Goal: Task Accomplishment & Management: Use online tool/utility

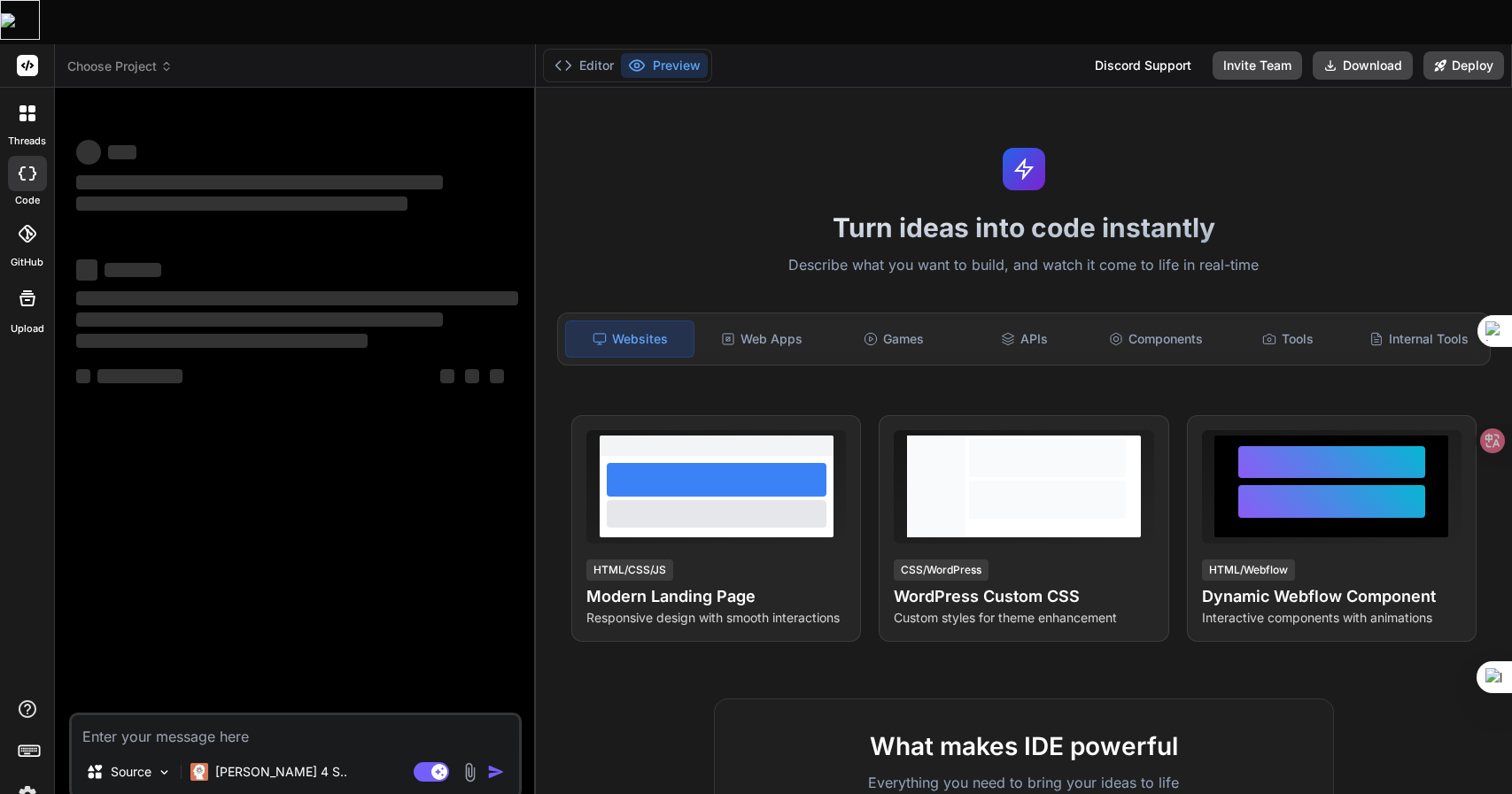
type textarea "x"
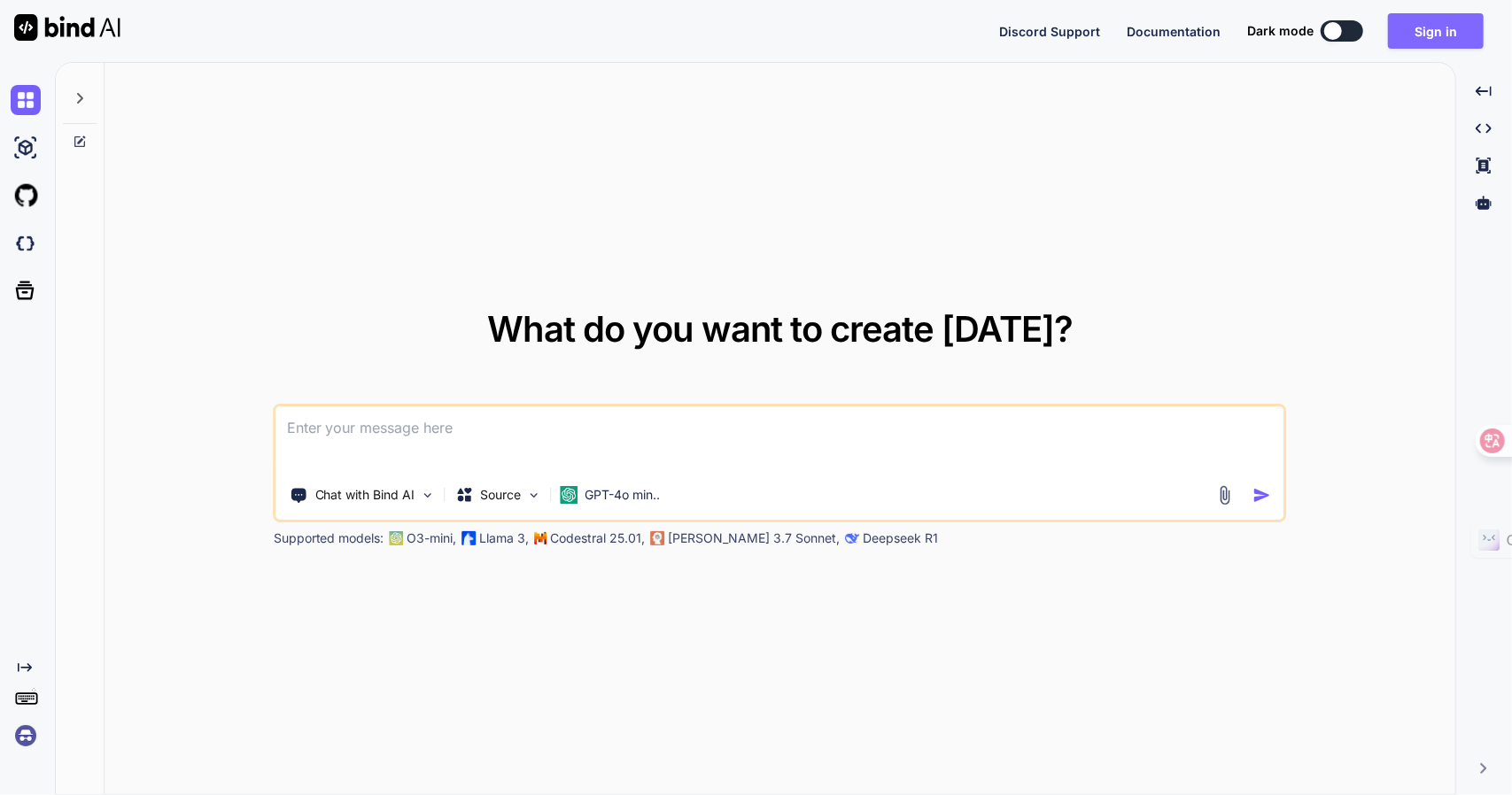
type textarea "x"
click at [1422, 35] on button "Sign in" at bounding box center [1436, 31] width 95 height 36
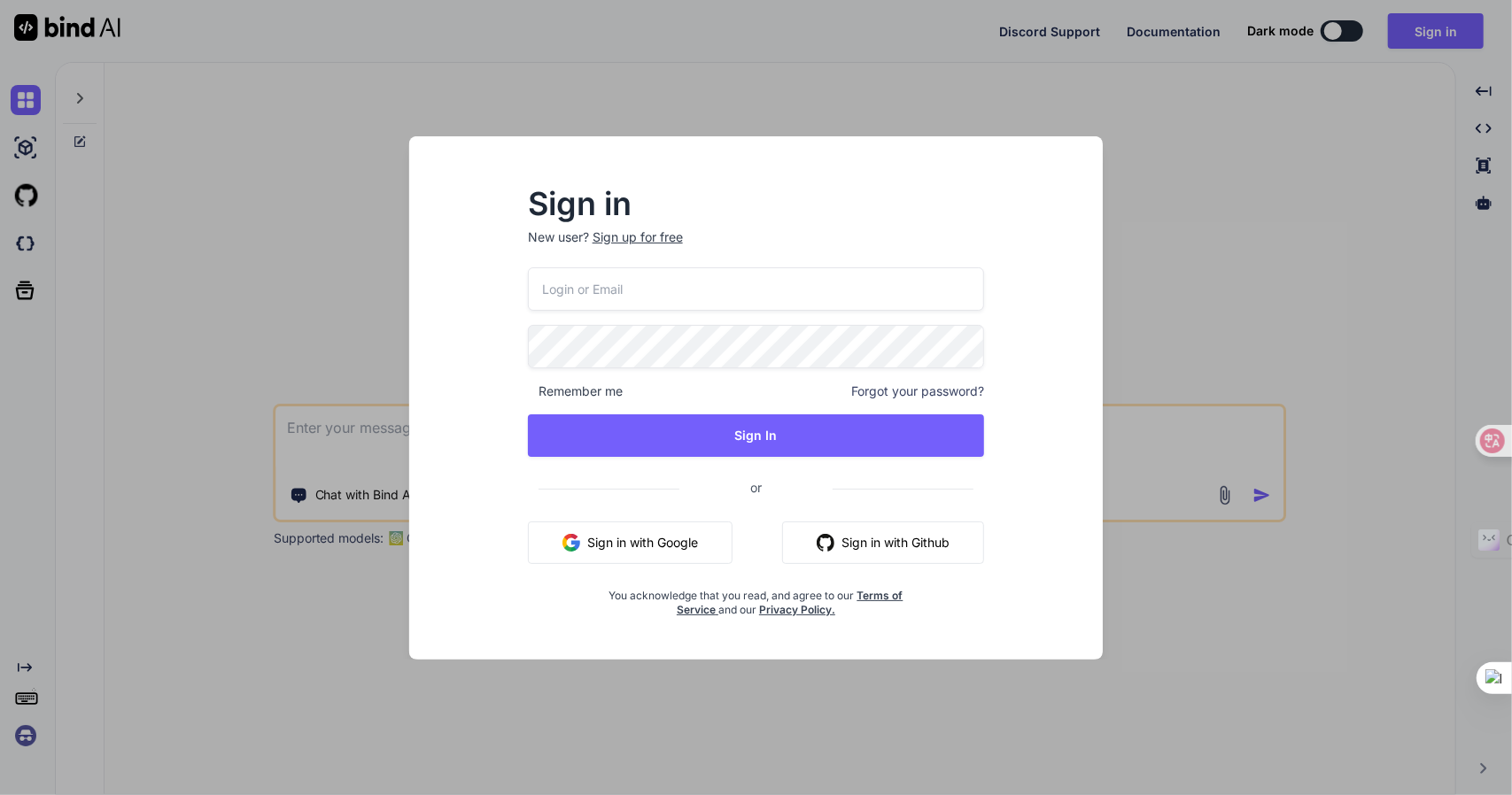
type input "[EMAIL_ADDRESS][DOMAIN_NAME]"
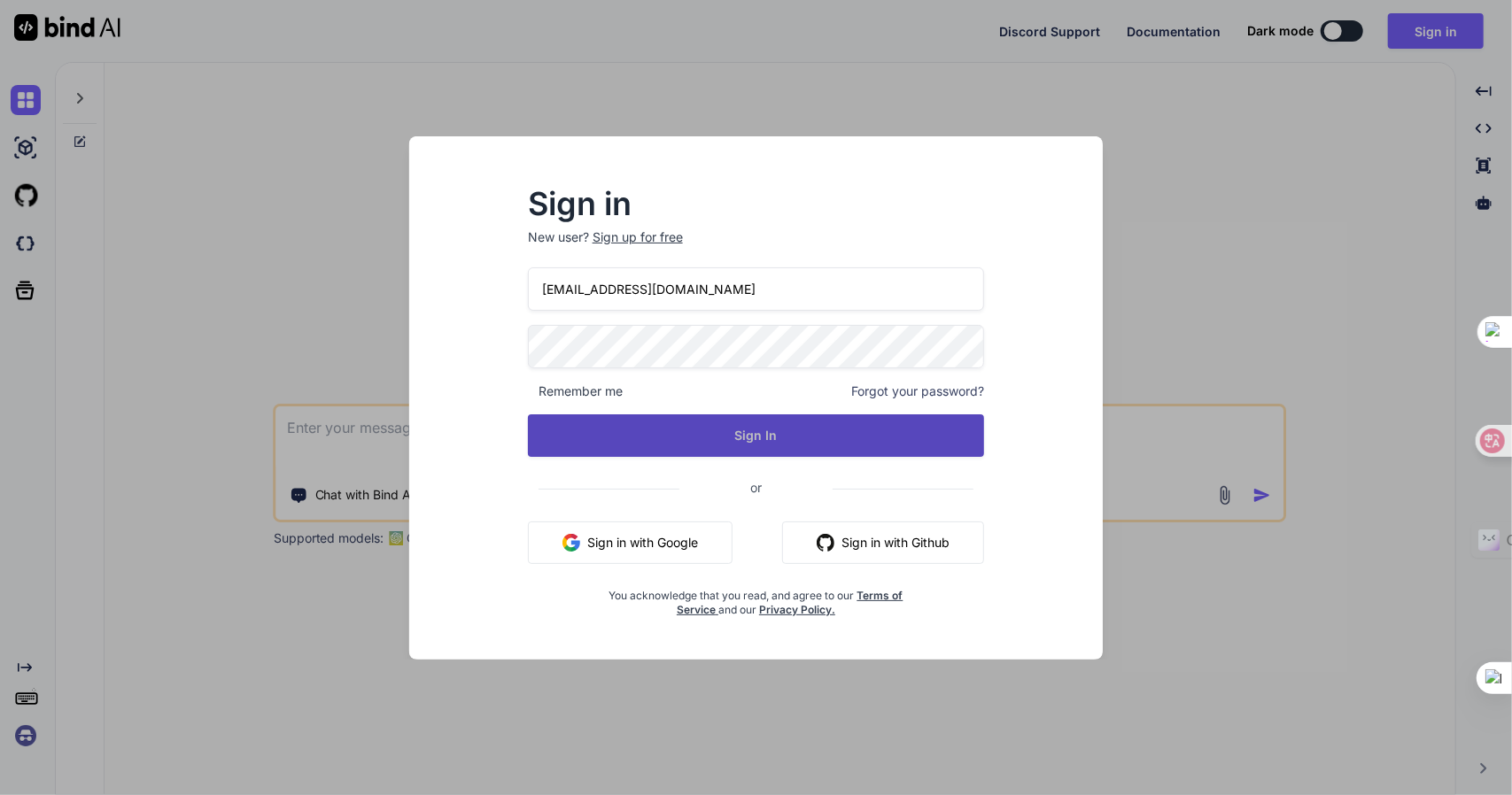
click at [643, 454] on button "Sign In" at bounding box center [756, 435] width 457 height 42
click at [690, 426] on button "Sign In" at bounding box center [756, 435] width 457 height 42
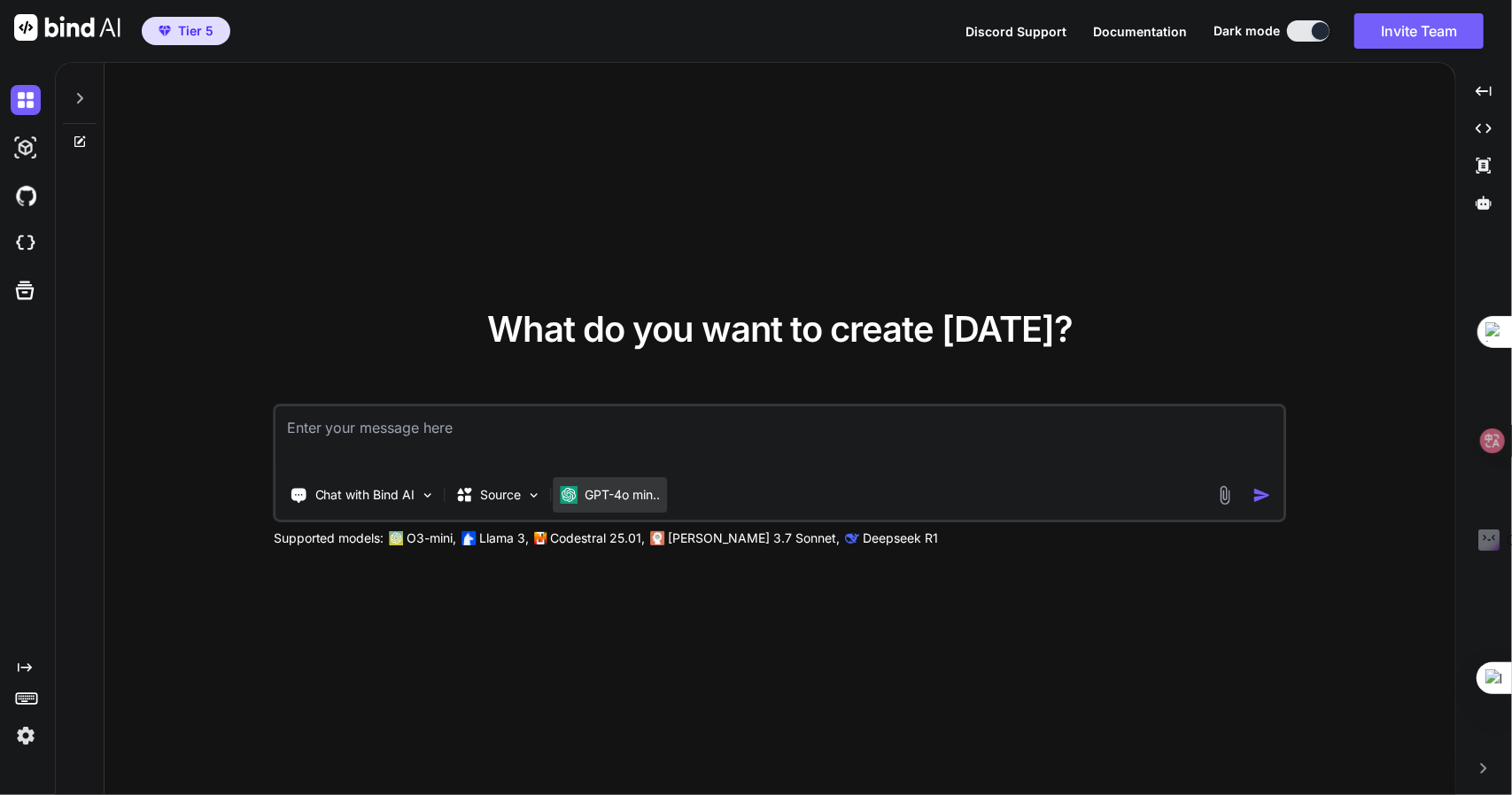
click at [637, 498] on p "GPT-4o min.." at bounding box center [623, 495] width 76 height 18
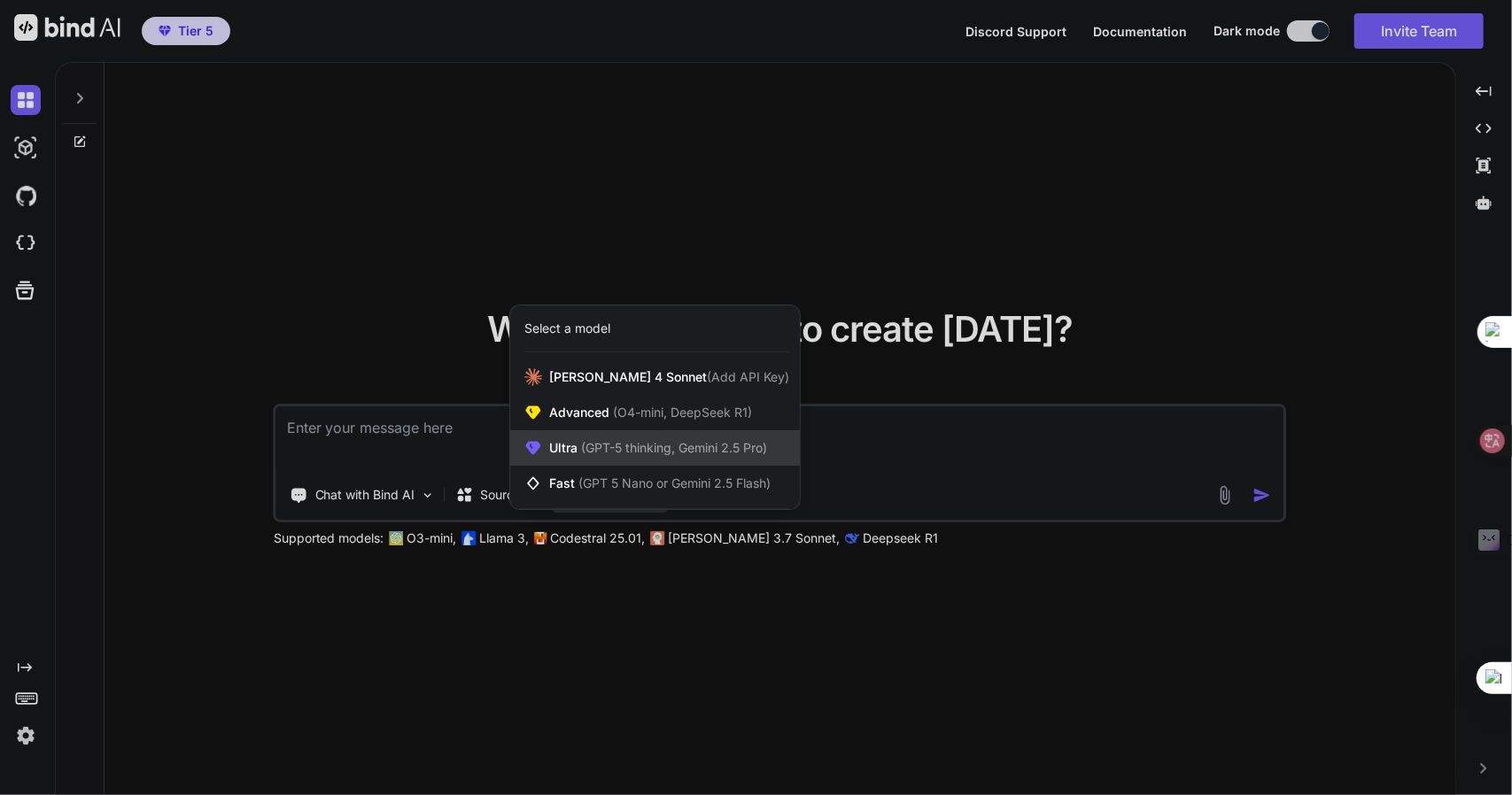
click at [635, 450] on span "(GPT-5 thinking, Gemini 2.5 Pro)" at bounding box center [672, 448] width 190 height 15
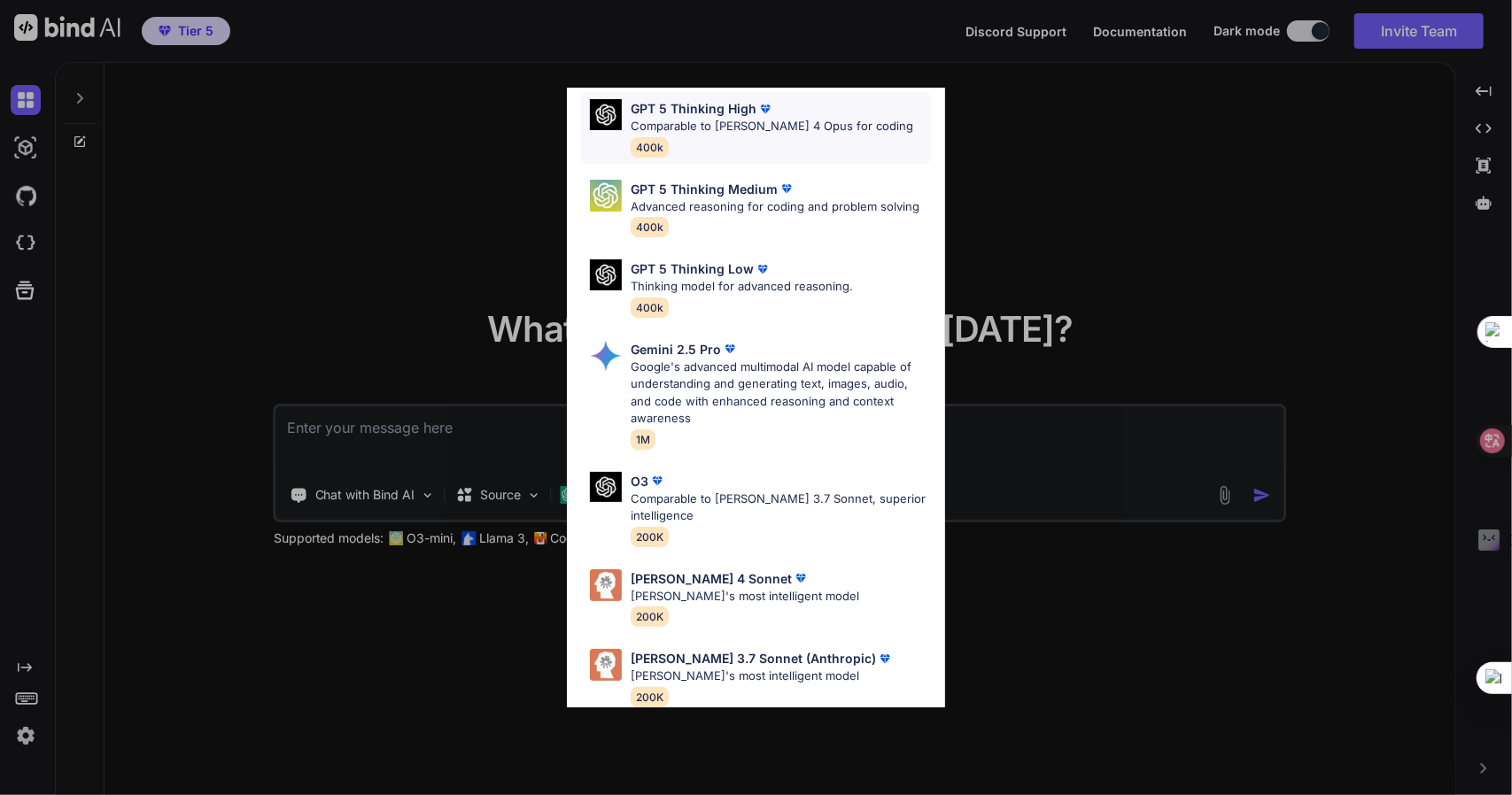
scroll to position [178, 0]
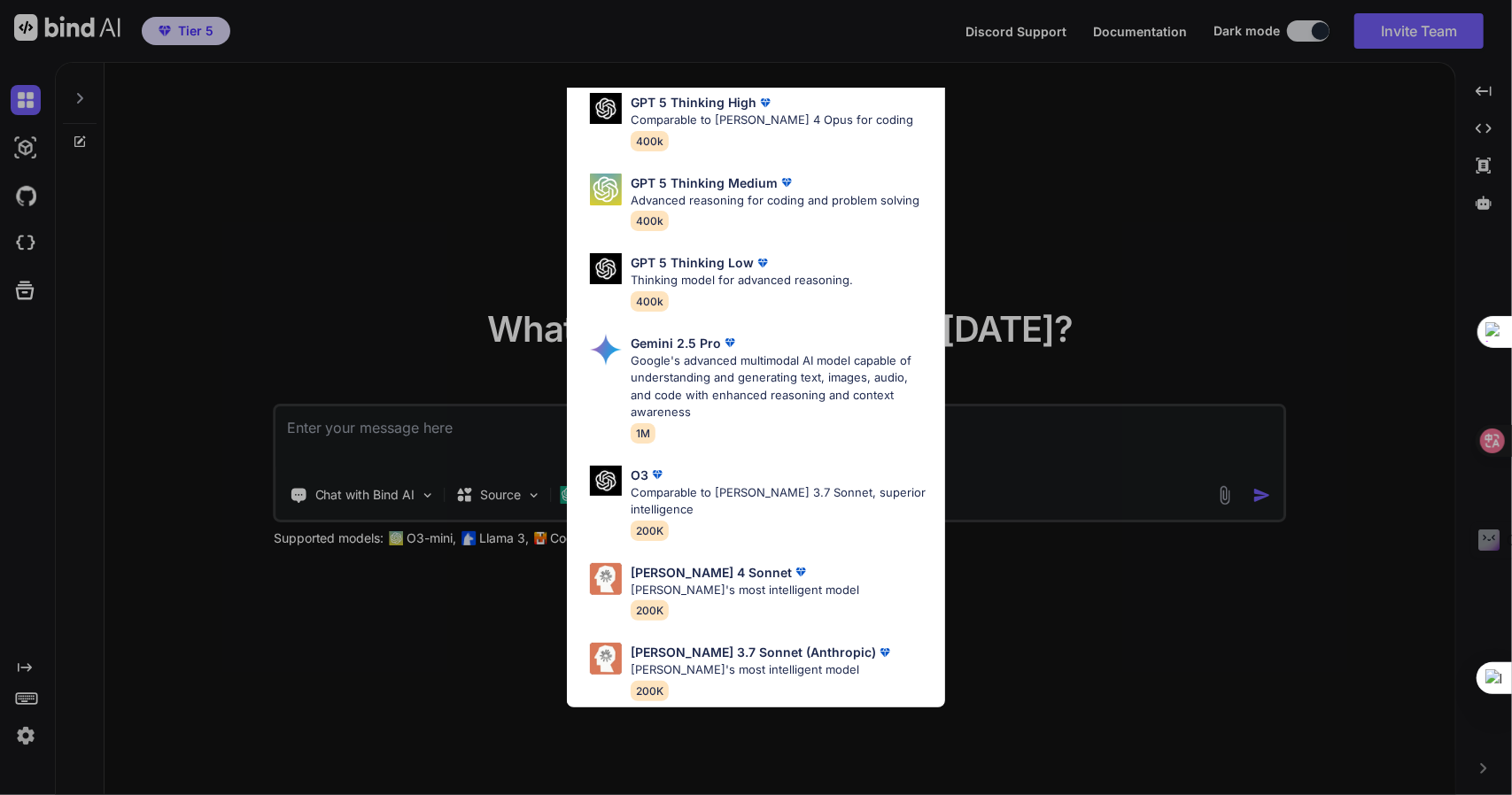
click at [510, 492] on div "Ultra Models GPT 5 OpenAI's best AI model, matches [PERSON_NAME] 4 Sonnet in In…" at bounding box center [756, 398] width 1512 height 795
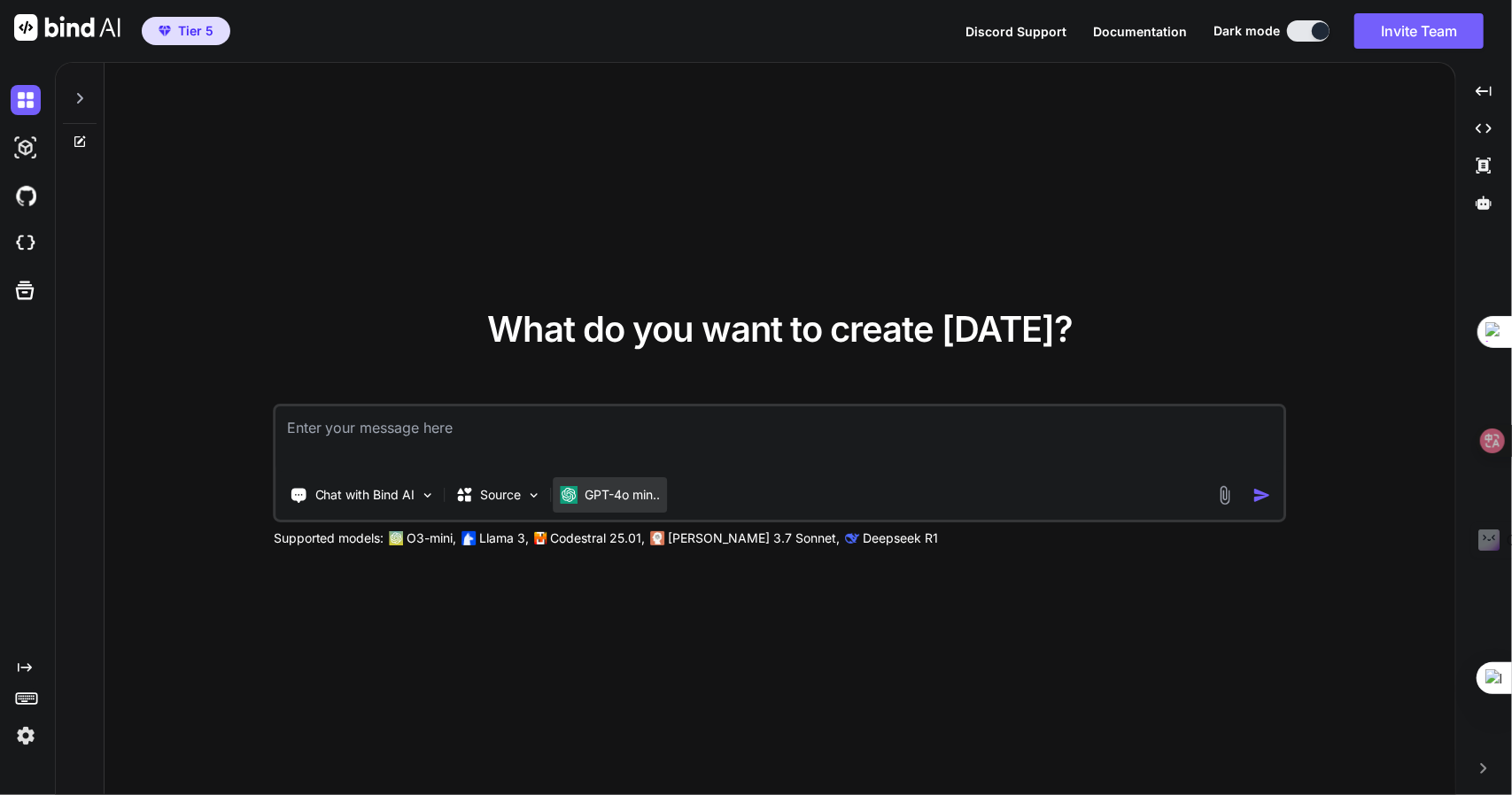
click at [584, 486] on div "GPT-4o min.." at bounding box center [611, 495] width 100 height 18
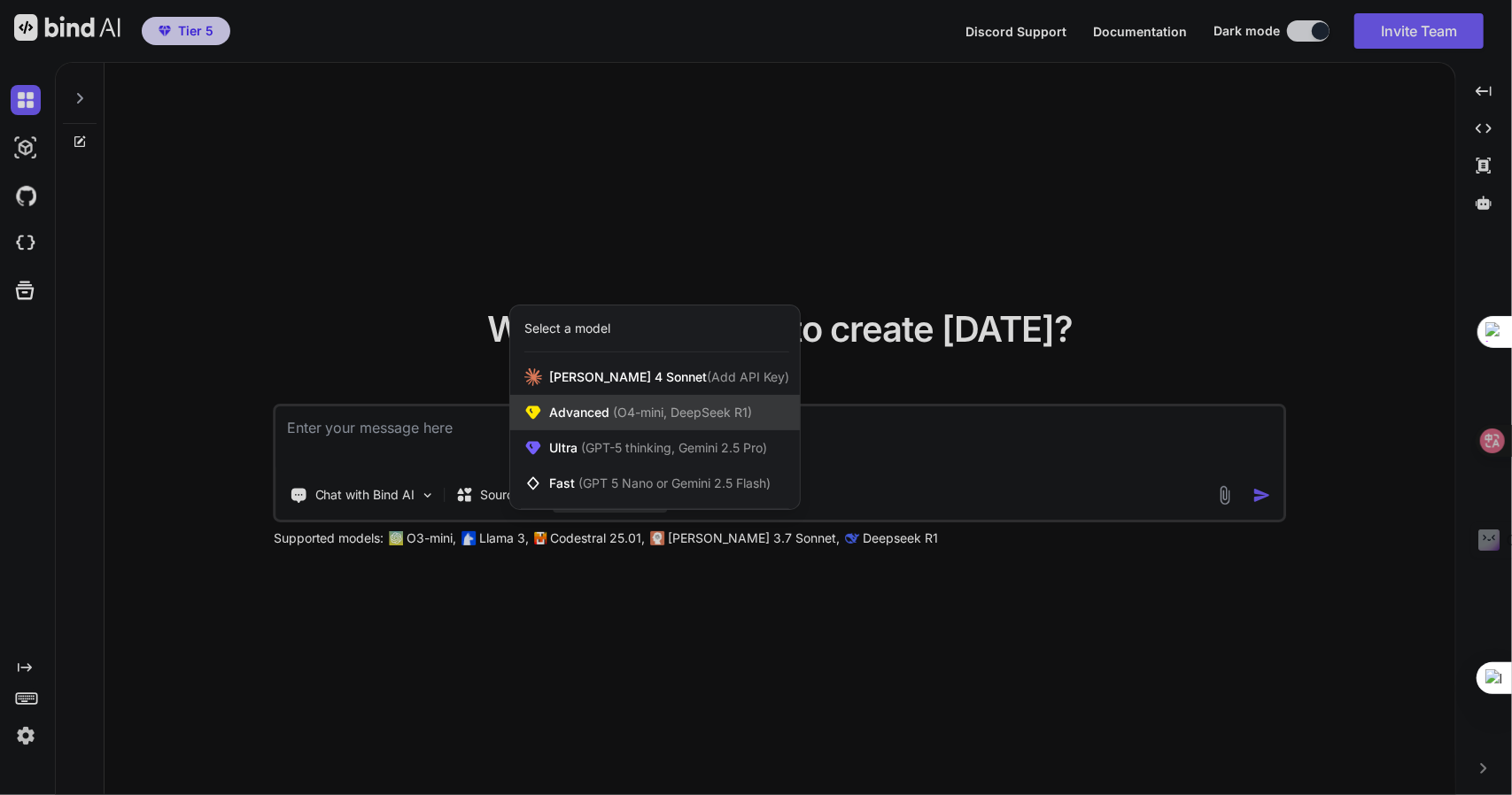
click at [625, 417] on span "(O4-mini, DeepSeek R1)" at bounding box center [680, 413] width 143 height 15
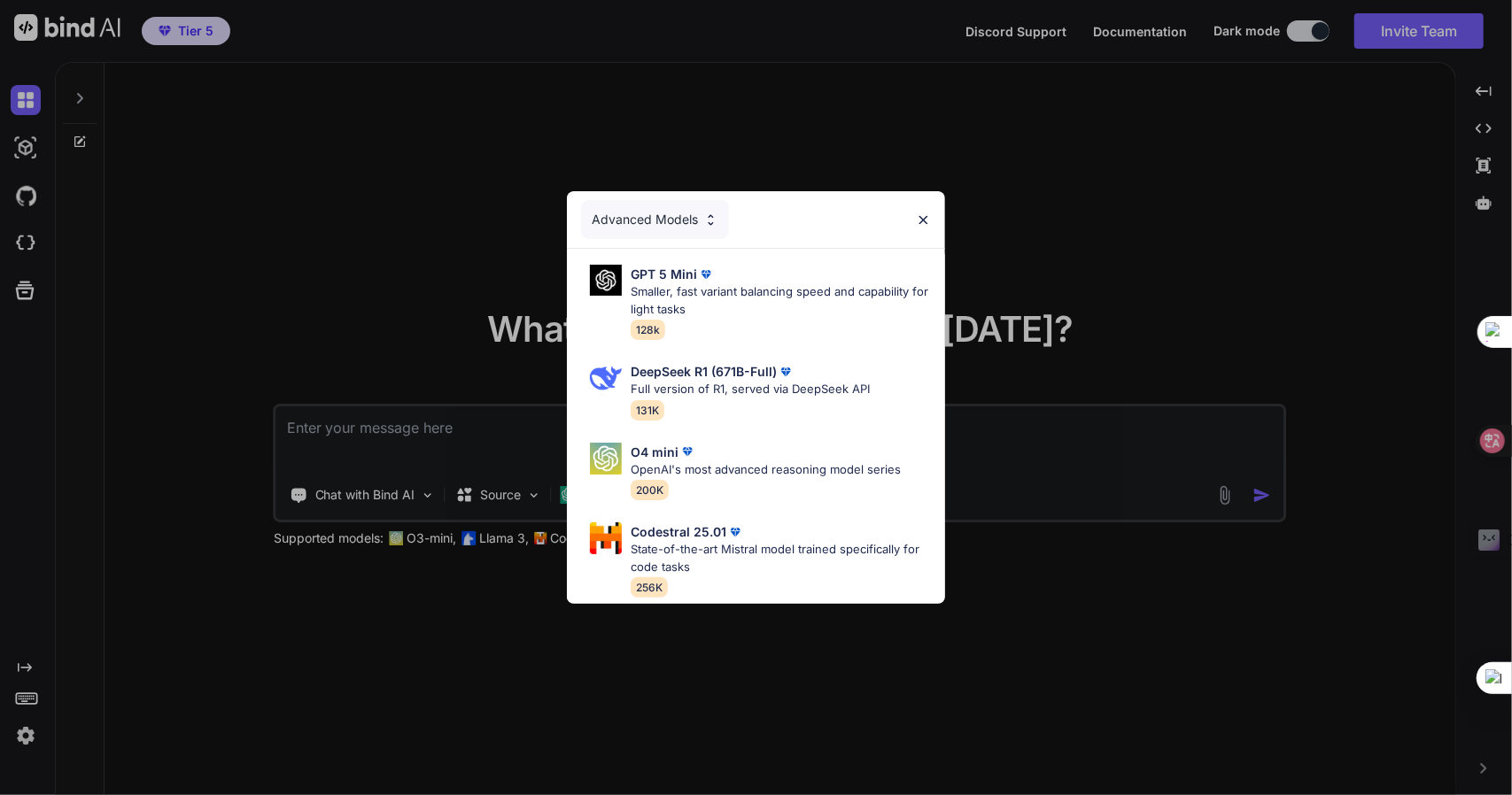
click at [272, 404] on div "Advanced Models GPT 5 Mini Smaller, fast variant balancing speed and capability…" at bounding box center [756, 398] width 1512 height 795
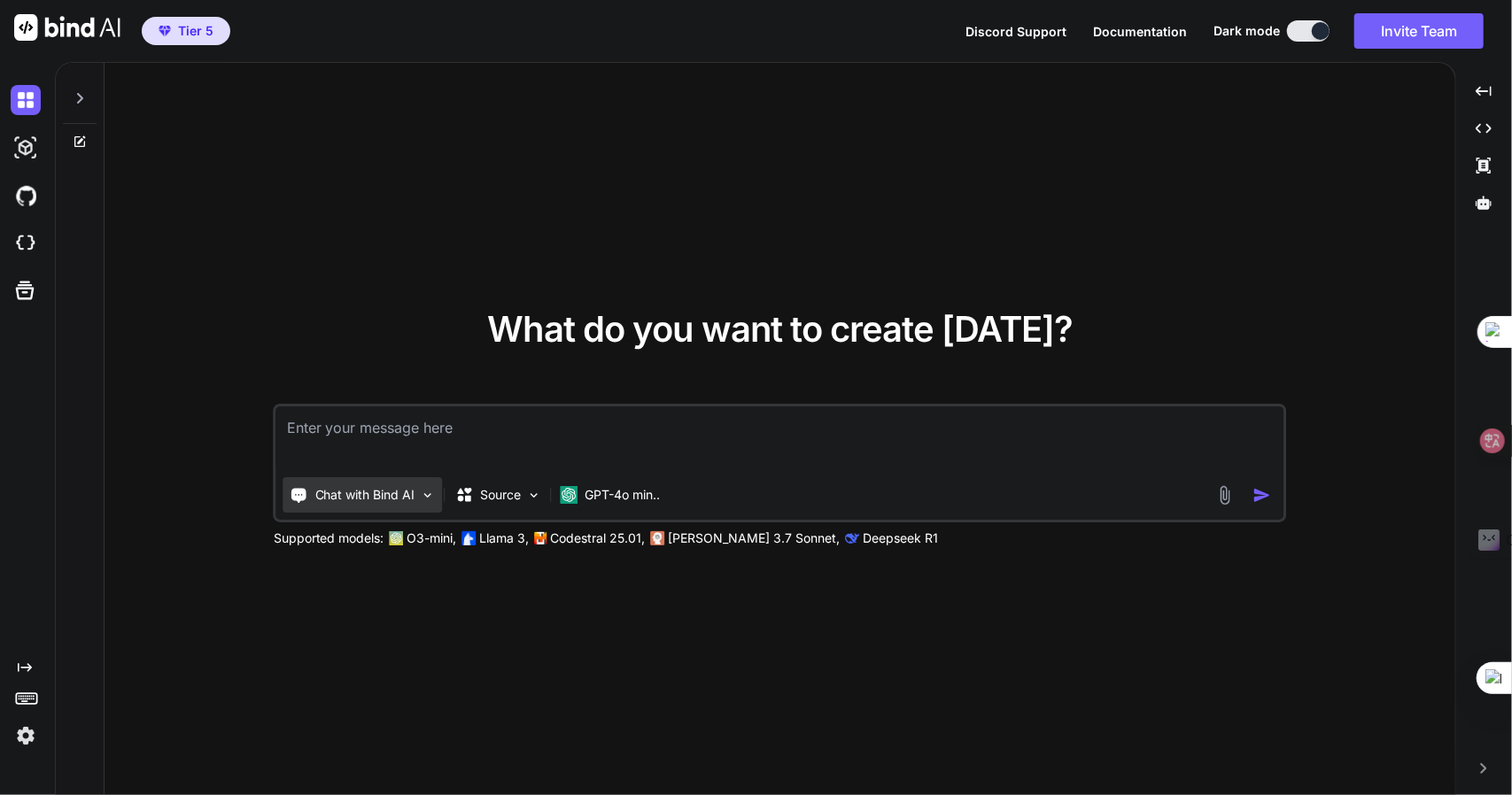
click at [331, 486] on p "Chat with Bind AI" at bounding box center [365, 495] width 100 height 18
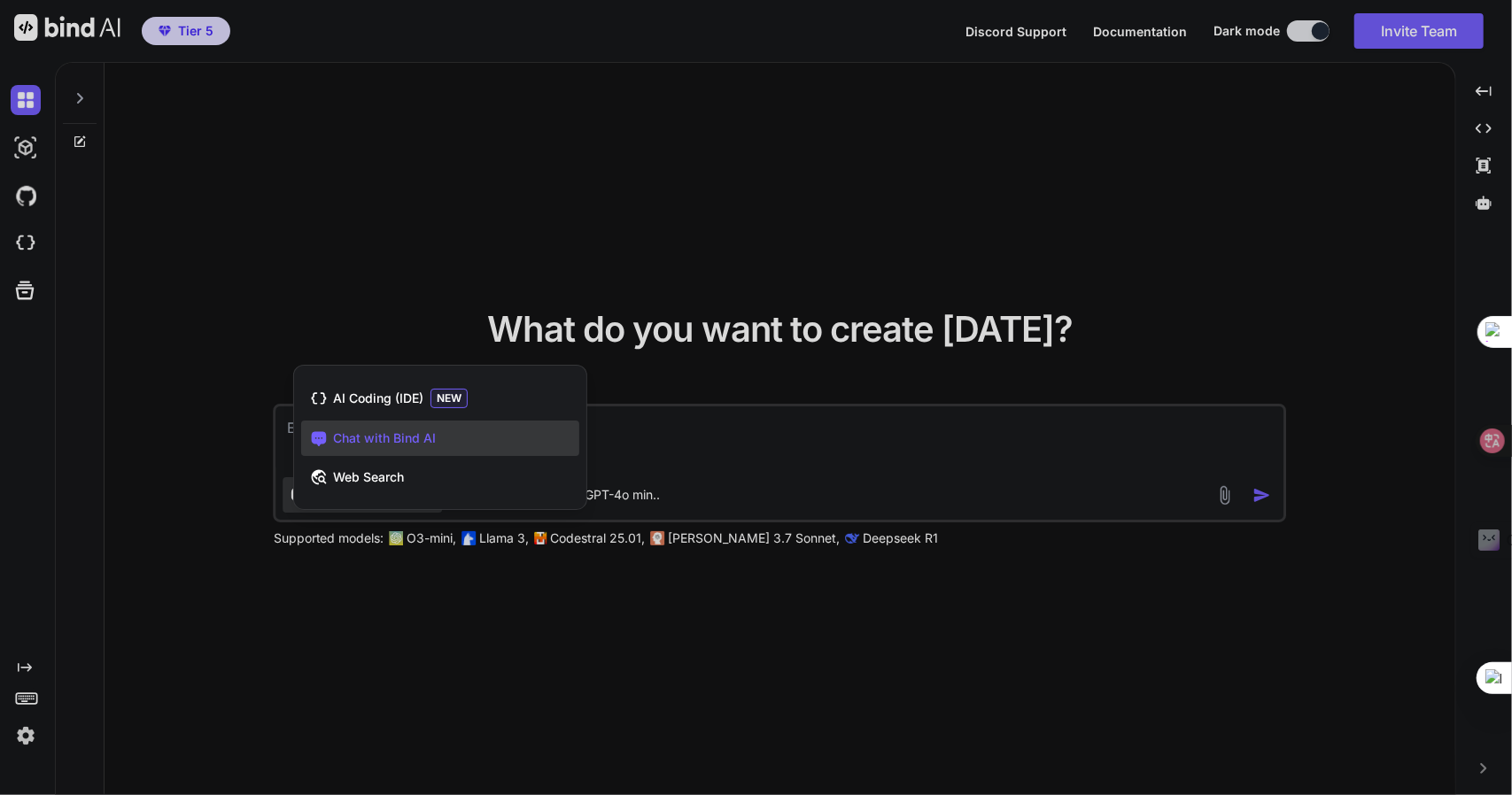
click at [355, 301] on div at bounding box center [756, 398] width 1512 height 795
type textarea "x"
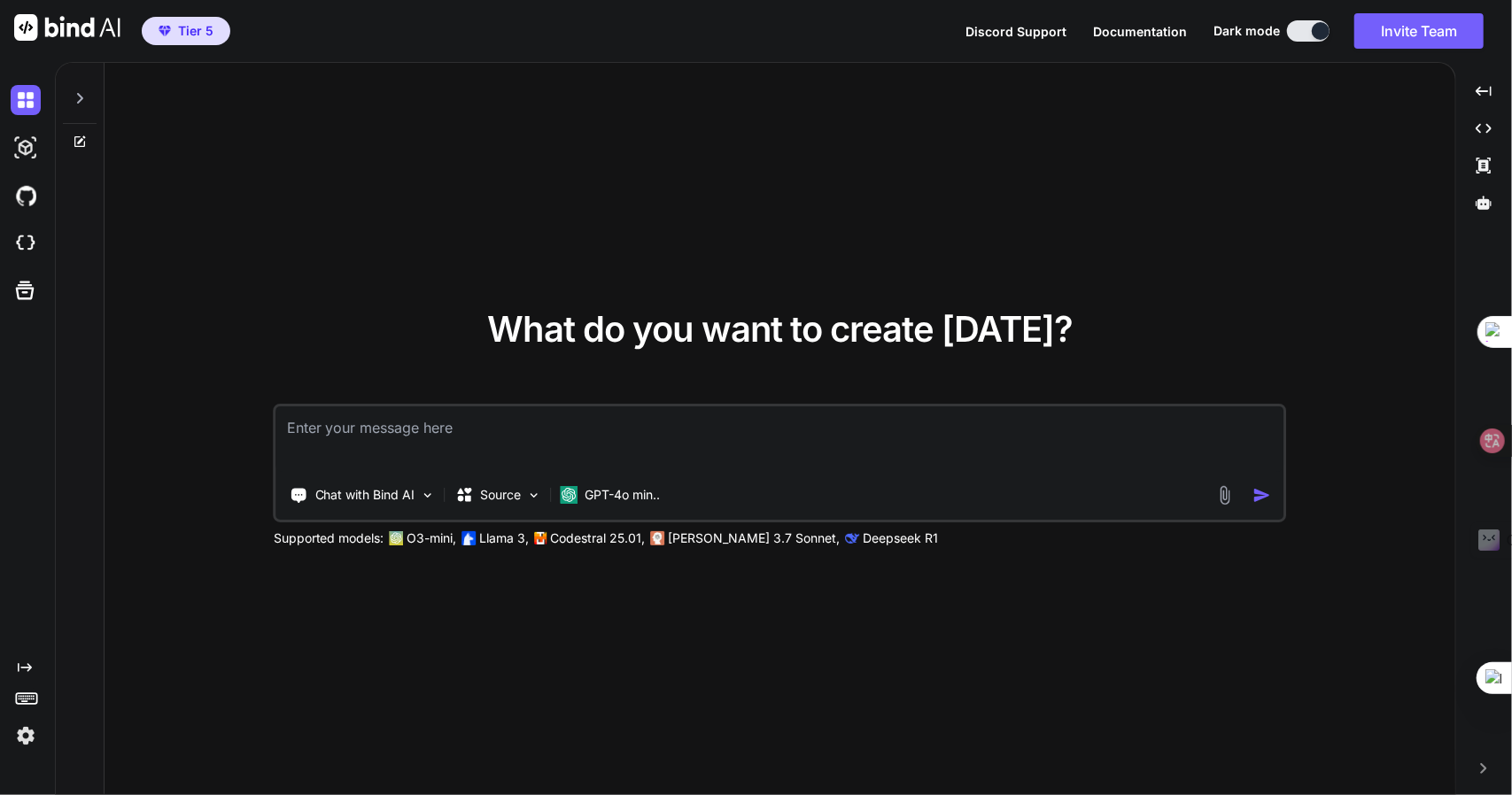
click at [35, 735] on img at bounding box center [25, 736] width 30 height 30
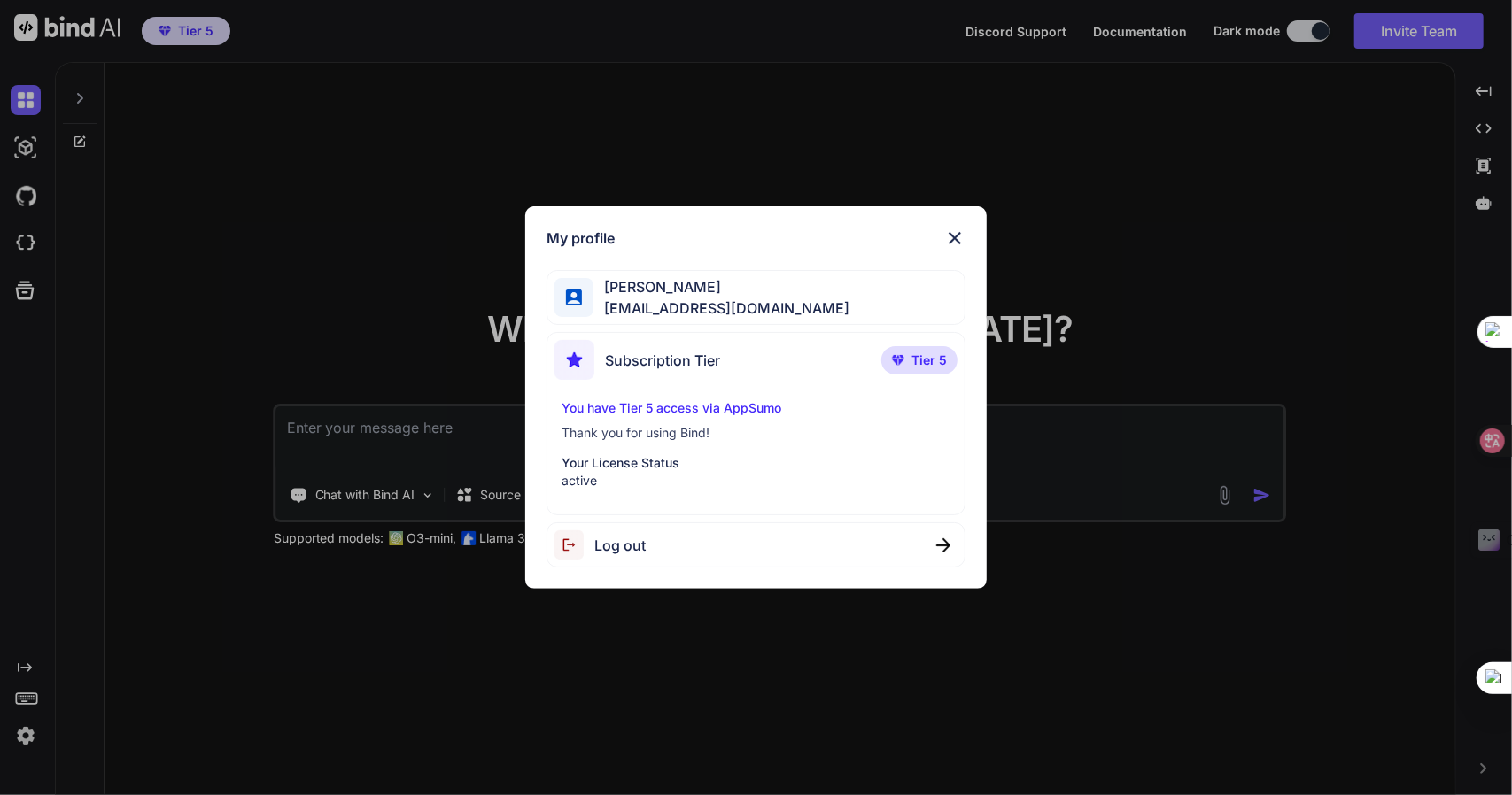
click at [962, 231] on img at bounding box center [955, 238] width 22 height 22
